Goal: Transaction & Acquisition: Purchase product/service

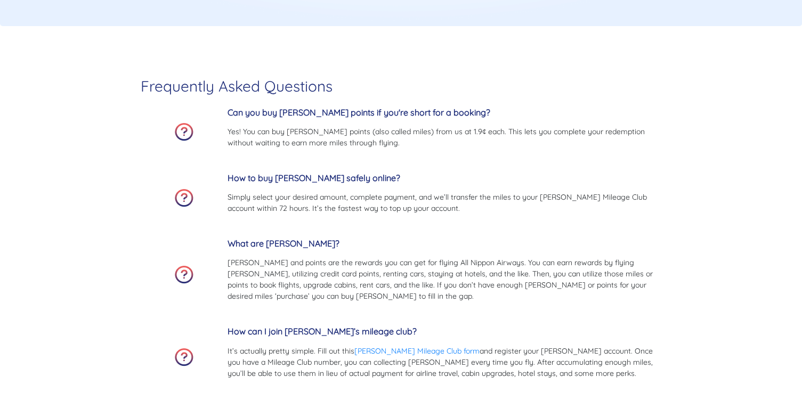
scroll to position [2803, 0]
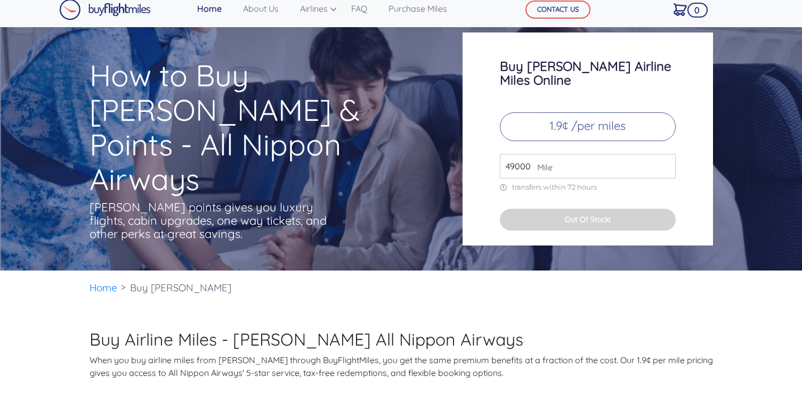
scroll to position [0, 0]
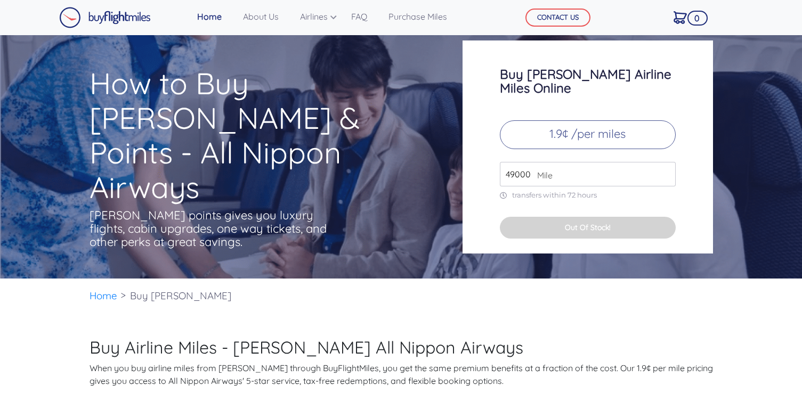
click at [581, 191] on p "transfers within 72 hours" at bounding box center [588, 195] width 176 height 9
click at [589, 100] on div "Buy [PERSON_NAME] Airline Miles Online 1.9¢ /per miles 49000 Mile transfers wit…" at bounding box center [587, 146] width 250 height 213
click at [416, 21] on link "Purchase Miles" at bounding box center [417, 16] width 67 height 21
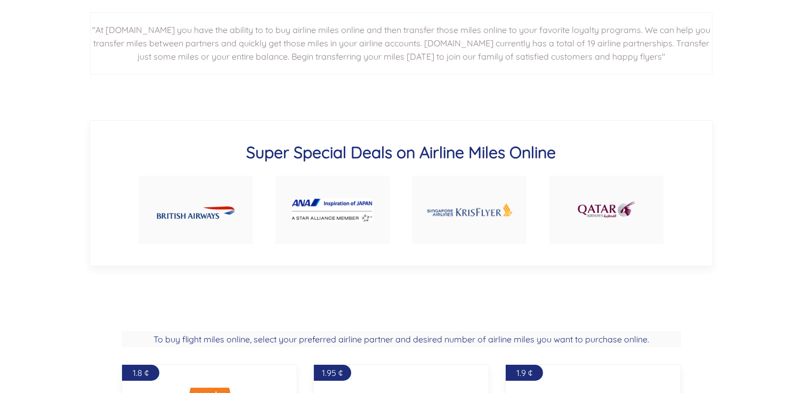
scroll to position [549, 0]
click at [337, 202] on img at bounding box center [332, 211] width 81 height 23
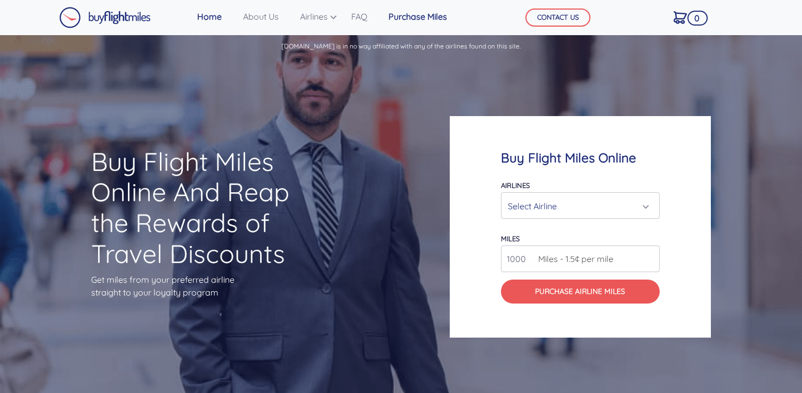
click at [402, 19] on link "Purchase Miles" at bounding box center [417, 16] width 67 height 21
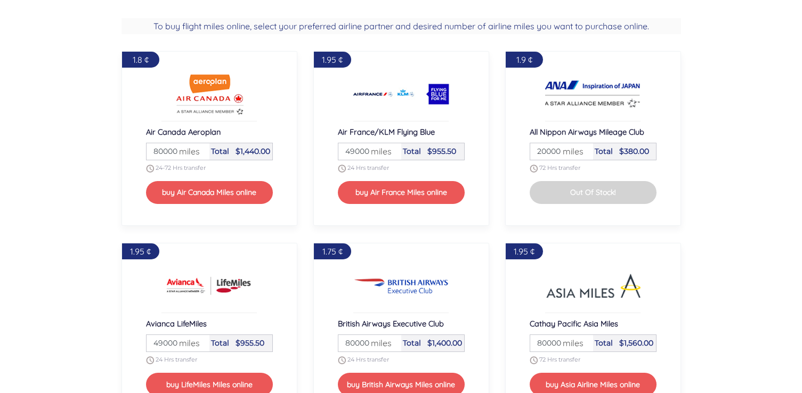
click at [600, 122] on div "1.9 ¢ All Nippon Airways Mileage Club Miles 20000 miles Total $380.00 72 Hrs tr…" at bounding box center [593, 138] width 176 height 175
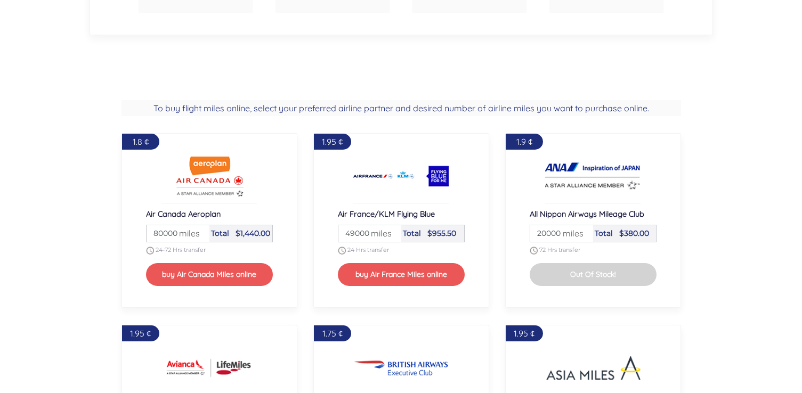
scroll to position [779, 0]
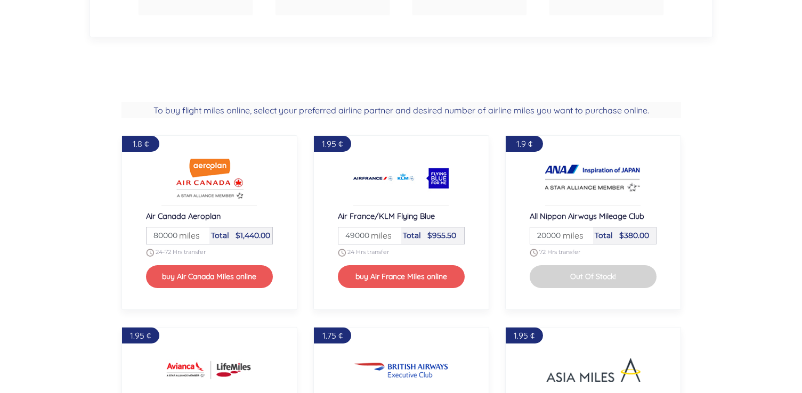
click at [583, 189] on img at bounding box center [593, 178] width 96 height 43
click at [526, 147] on span "1.9 ¢" at bounding box center [524, 143] width 16 height 11
